Goal: Transaction & Acquisition: Book appointment/travel/reservation

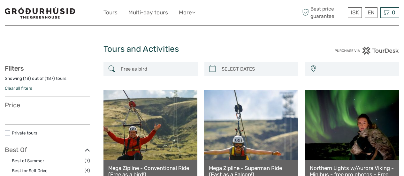
select select
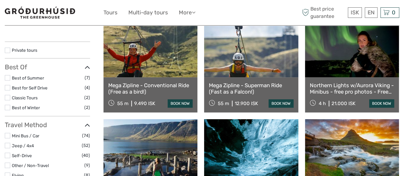
scroll to position [83, 0]
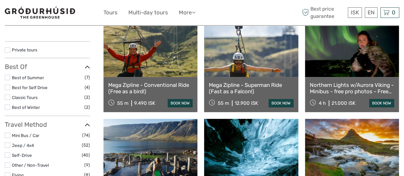
select select
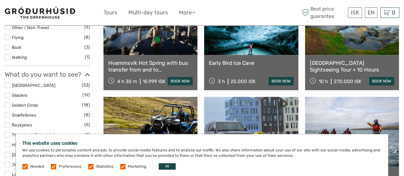
scroll to position [231, 0]
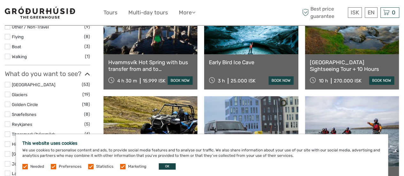
click at [193, 89] on div "Hvammsvík Hot Spring with bus transfer from and to [GEOGRAPHIC_DATA] 4 h 30 m 1…" at bounding box center [150, 71] width 94 height 35
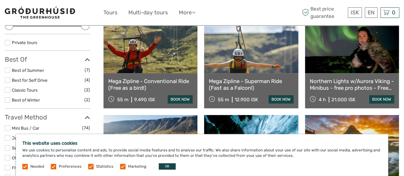
scroll to position [100, 0]
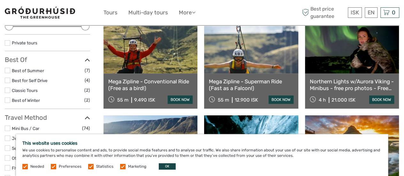
click at [173, 83] on link "Mega Zipline - Conventional Ride (Free as a bird!)" at bounding box center [150, 84] width 84 height 13
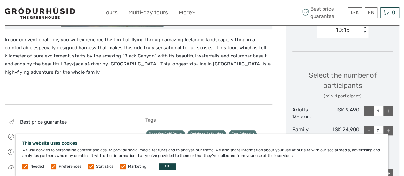
scroll to position [234, 0]
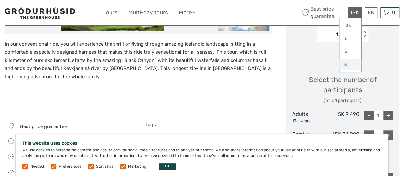
click at [348, 65] on link "£" at bounding box center [351, 64] width 22 height 11
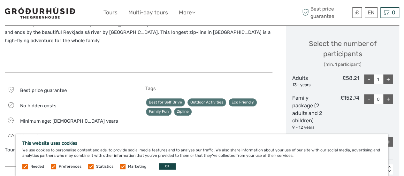
scroll to position [269, 0]
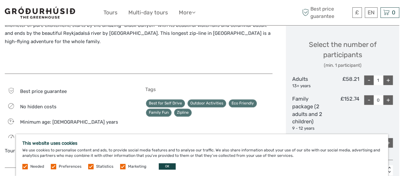
click at [367, 80] on div "-" at bounding box center [369, 80] width 10 height 10
type input "0"
click at [390, 98] on div "+" at bounding box center [388, 100] width 10 height 10
type input "1"
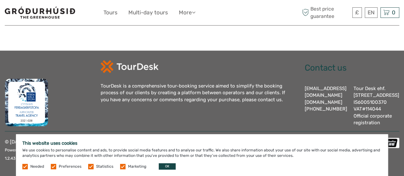
scroll to position [491, 0]
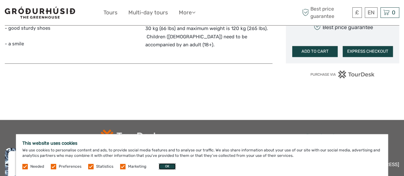
click at [164, 166] on button "OK" at bounding box center [167, 166] width 17 height 6
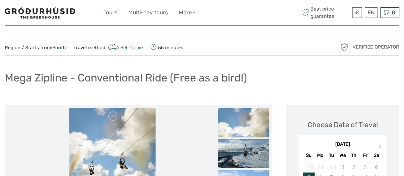
scroll to position [0, 0]
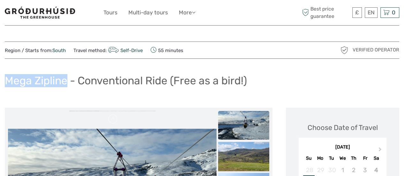
drag, startPoint x: 68, startPoint y: 81, endPoint x: 9, endPoint y: 76, distance: 59.6
click at [9, 76] on h1 "Mega Zipline - Conventional Ride (Free as a bird!)" at bounding box center [126, 80] width 242 height 13
copy h1 "Mega Zipline"
